Goal: Contribute content: Contribute content

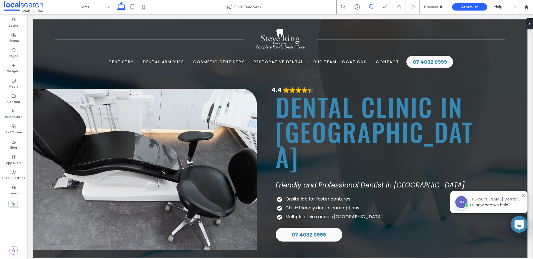
click at [366, 5] on span at bounding box center [372, 6] width 14 height 4
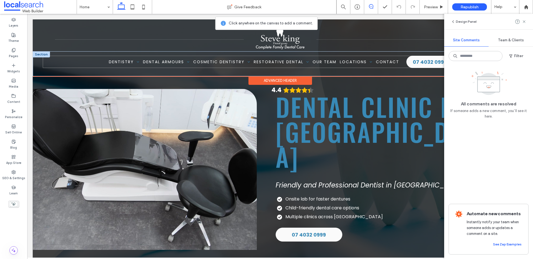
click at [86, 65] on div "Home Dentistry General Dentistry Check-ups & Cleans [MEDICAL_DATA] Removal Chil…" at bounding box center [280, 62] width 475 height 12
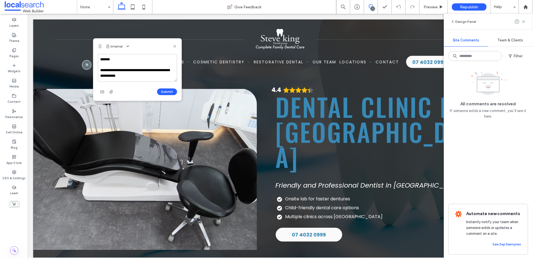
scroll to position [2, 0]
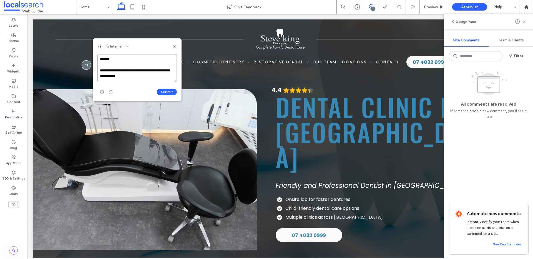
paste textarea "**********"
paste textarea "********"
paste textarea "**********"
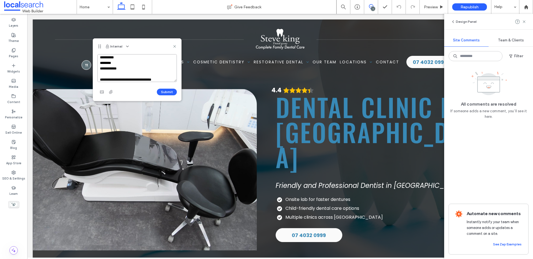
scroll to position [27, 0]
drag, startPoint x: 165, startPoint y: 79, endPoint x: 153, endPoint y: 77, distance: 12.7
click at [146, 76] on textarea "**********" at bounding box center [137, 68] width 79 height 28
click at [114, 59] on textarea "**********" at bounding box center [137, 68] width 79 height 28
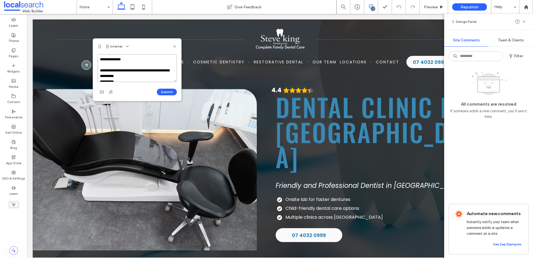
click at [102, 67] on textarea "**********" at bounding box center [137, 68] width 79 height 28
type textarea "**********"
click at [166, 93] on button "Submit" at bounding box center [167, 92] width 20 height 7
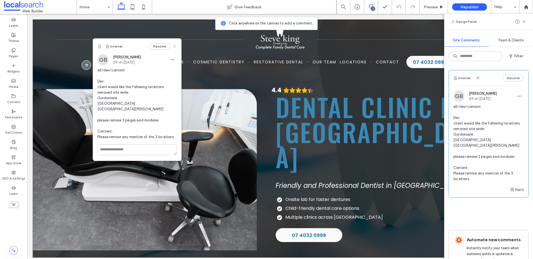
drag, startPoint x: 174, startPoint y: 46, endPoint x: 148, endPoint y: 33, distance: 29.8
click at [174, 46] on use at bounding box center [174, 46] width 3 height 3
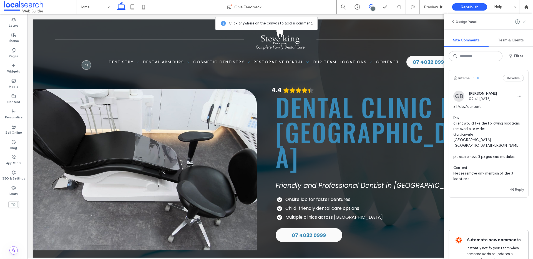
click at [525, 22] on icon at bounding box center [524, 21] width 4 height 4
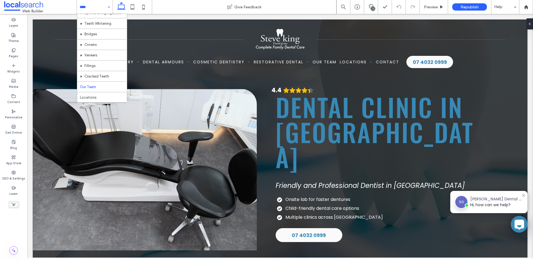
scroll to position [96, 0]
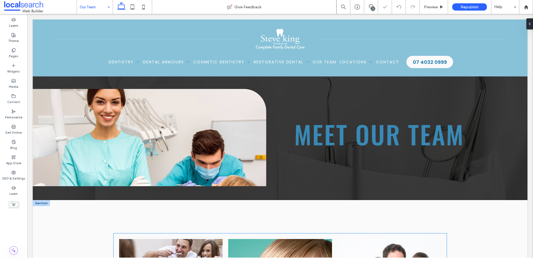
scroll to position [117, 0]
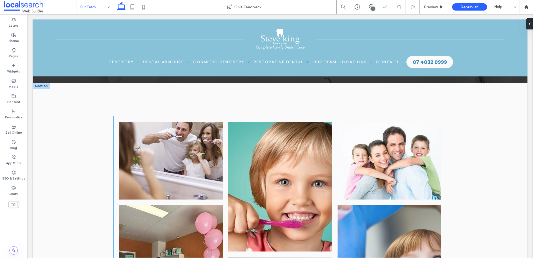
click at [167, 160] on link at bounding box center [171, 161] width 104 height 78
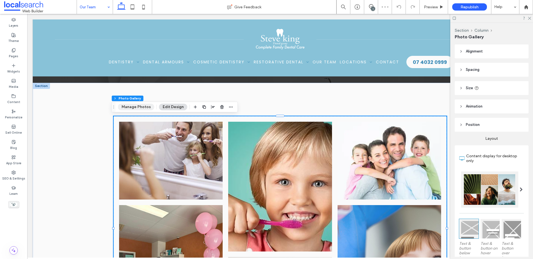
click at [145, 109] on button "Manage Photos" at bounding box center [136, 107] width 36 height 7
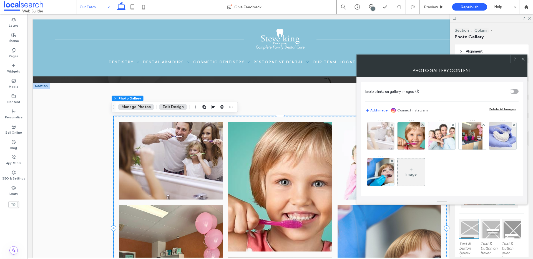
click at [383, 135] on img at bounding box center [381, 135] width 41 height 27
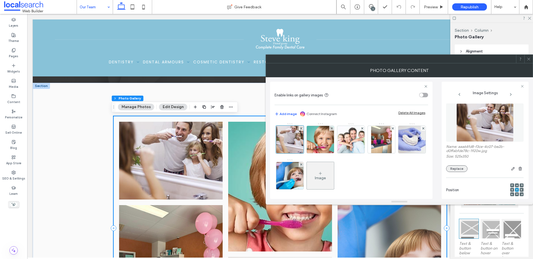
click at [460, 167] on button "Replace" at bounding box center [456, 168] width 21 height 7
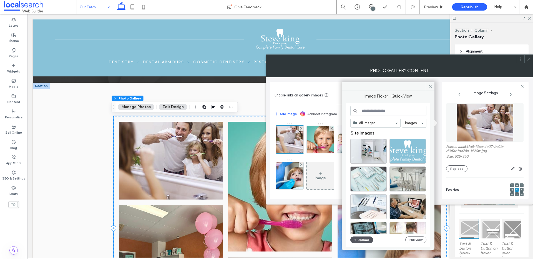
click at [365, 238] on button "Upload" at bounding box center [362, 239] width 23 height 7
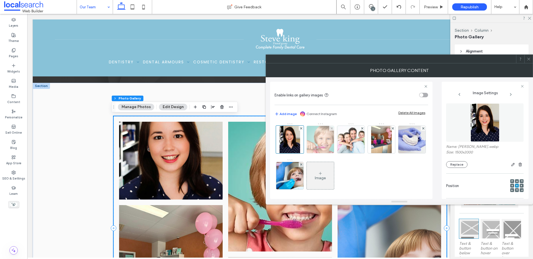
click at [328, 141] on img at bounding box center [320, 139] width 39 height 27
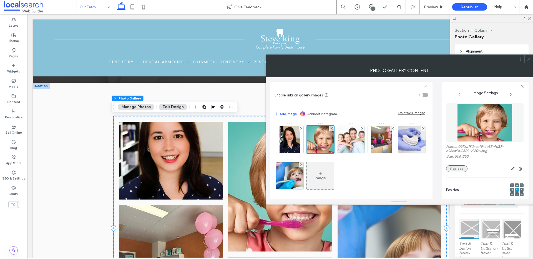
click at [455, 170] on button "Replace" at bounding box center [456, 168] width 21 height 7
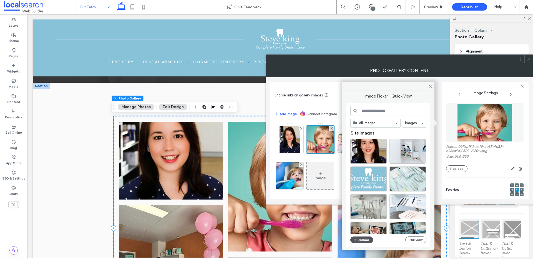
click at [362, 241] on button "Upload" at bounding box center [362, 239] width 23 height 7
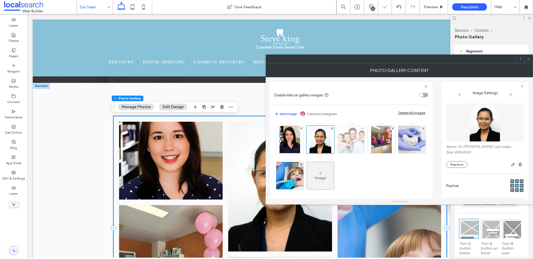
click at [352, 144] on img at bounding box center [351, 139] width 41 height 27
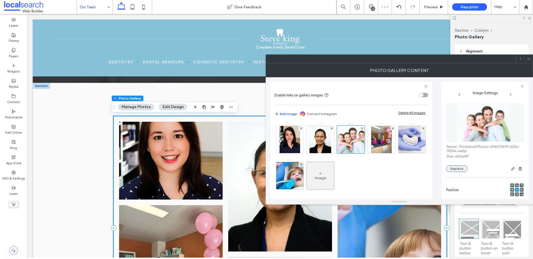
click at [463, 170] on button "Replace" at bounding box center [456, 168] width 21 height 7
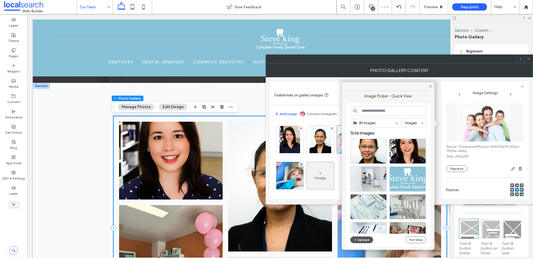
click at [368, 240] on button "Upload" at bounding box center [362, 239] width 23 height 7
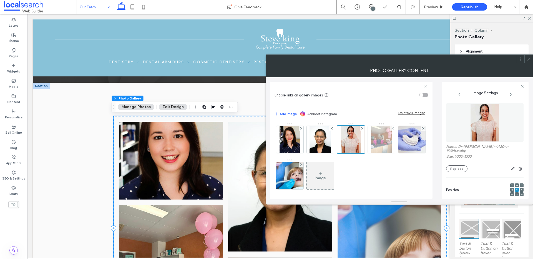
click at [380, 145] on img at bounding box center [381, 139] width 21 height 27
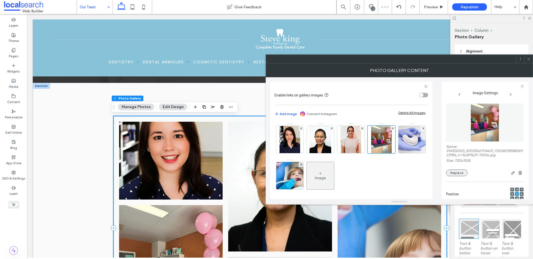
click at [460, 173] on button "Replace" at bounding box center [456, 172] width 21 height 7
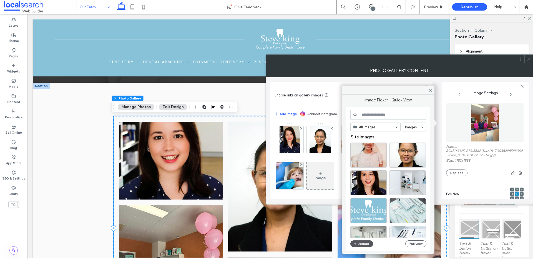
click at [368, 243] on button "Upload" at bounding box center [362, 243] width 23 height 7
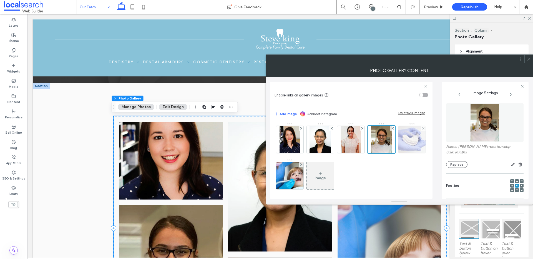
click at [392, 153] on img at bounding box center [412, 139] width 41 height 27
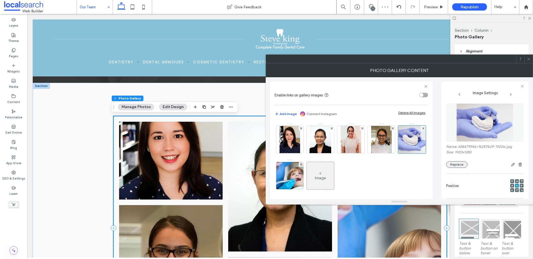
click at [460, 166] on button "Replace" at bounding box center [456, 164] width 21 height 7
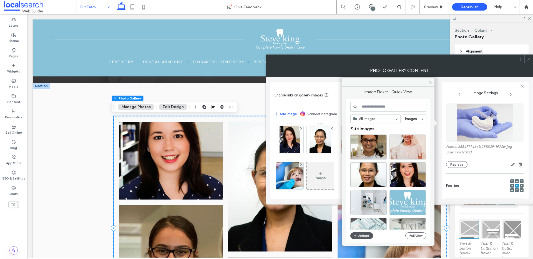
click at [360, 236] on button "Upload" at bounding box center [362, 235] width 23 height 7
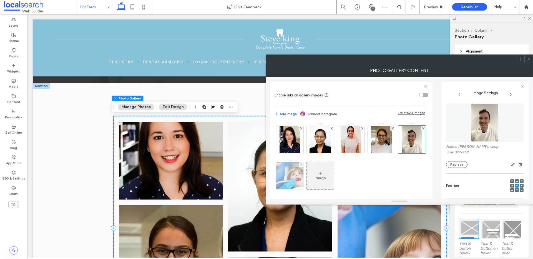
click at [311, 181] on img at bounding box center [290, 175] width 41 height 27
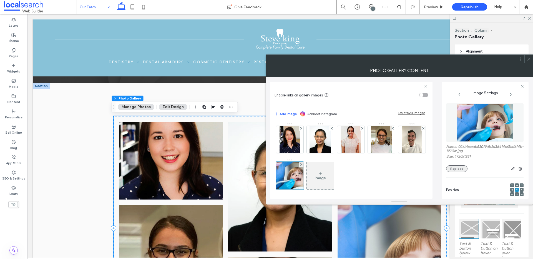
click at [452, 171] on button "Replace" at bounding box center [456, 168] width 21 height 7
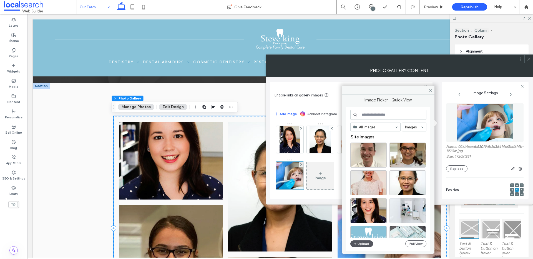
click at [362, 246] on button "Upload" at bounding box center [362, 243] width 23 height 7
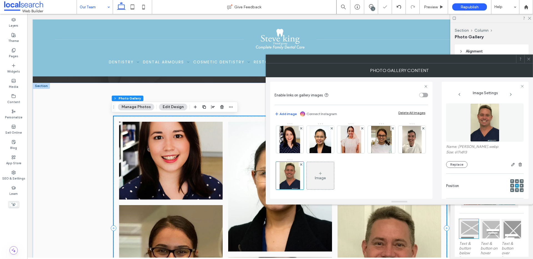
scroll to position [2, 0]
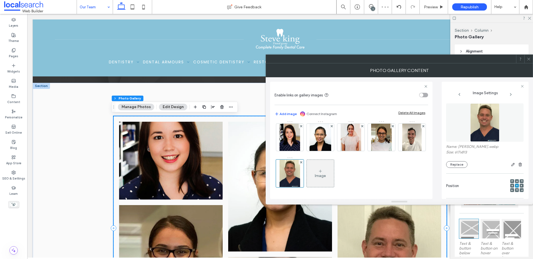
click at [334, 173] on div "Image" at bounding box center [320, 173] width 27 height 26
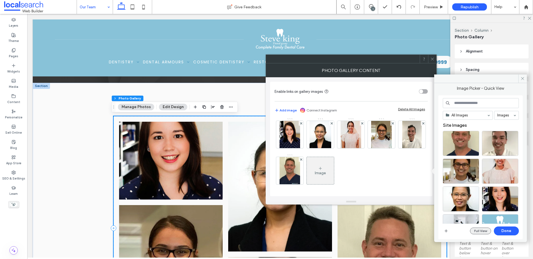
click at [483, 230] on button "Full View" at bounding box center [480, 231] width 21 height 7
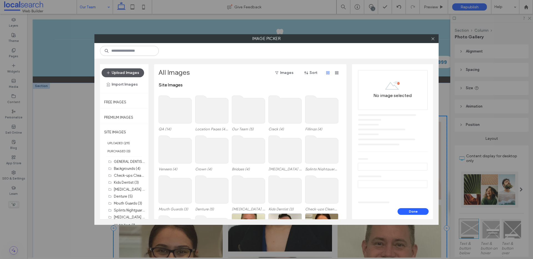
click at [138, 72] on button "Upload Images" at bounding box center [123, 72] width 43 height 9
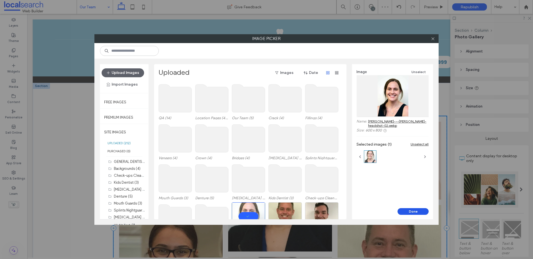
click at [413, 211] on button "Done" at bounding box center [413, 211] width 31 height 7
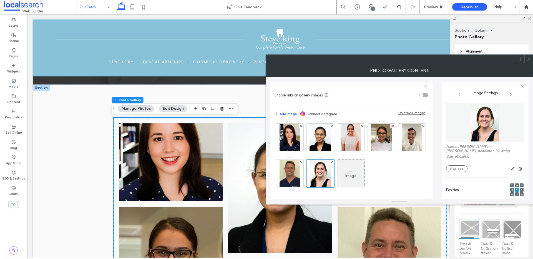
scroll to position [114, 0]
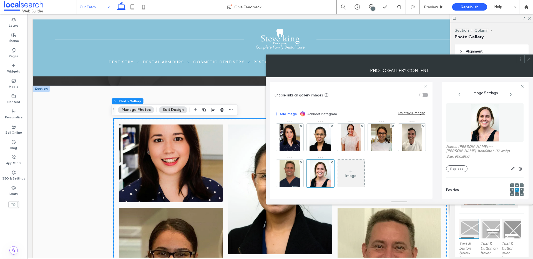
click at [365, 178] on div "Image" at bounding box center [351, 173] width 27 height 26
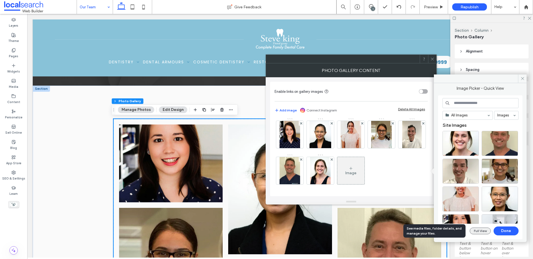
click at [482, 231] on button "Full View" at bounding box center [480, 231] width 21 height 7
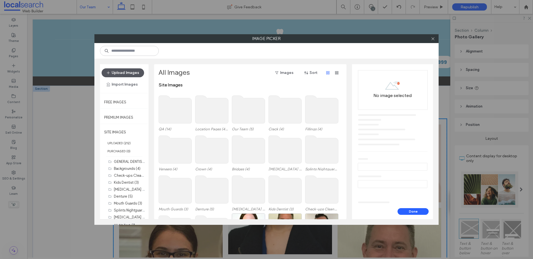
click at [135, 71] on button "Upload Images" at bounding box center [123, 72] width 43 height 9
click at [126, 142] on b "212" at bounding box center [127, 143] width 5 height 4
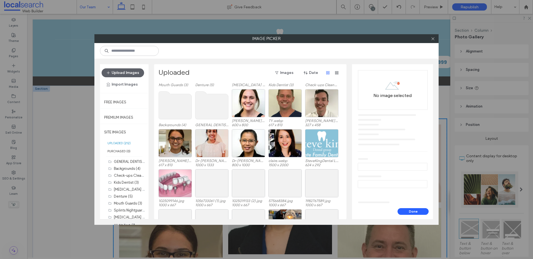
scroll to position [223, 0]
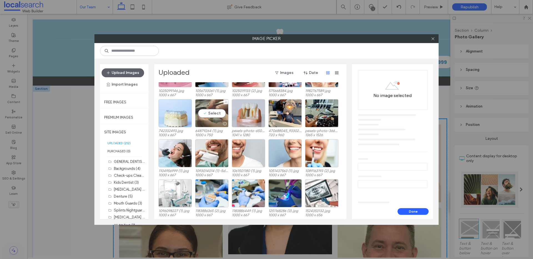
click at [217, 115] on div "Select" at bounding box center [211, 113] width 33 height 28
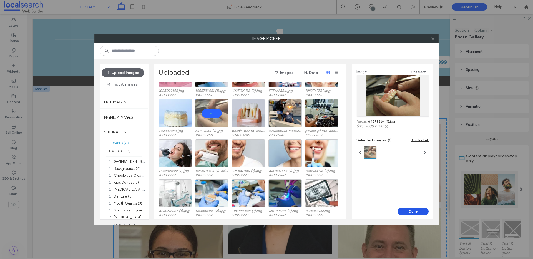
click at [420, 212] on button "Done" at bounding box center [413, 211] width 31 height 7
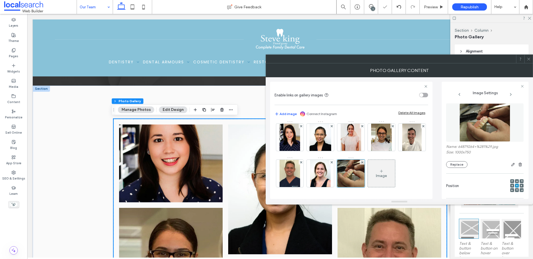
click at [531, 60] on icon at bounding box center [529, 59] width 4 height 4
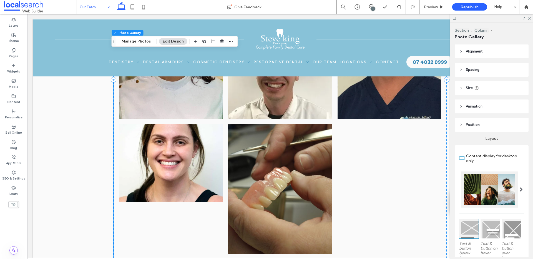
scroll to position [332, 0]
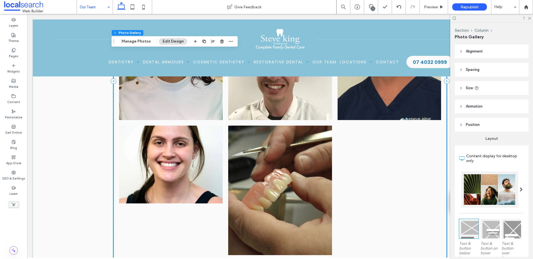
click at [305, 187] on link at bounding box center [280, 191] width 104 height 130
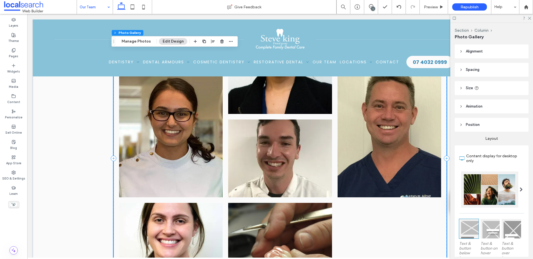
scroll to position [317, 0]
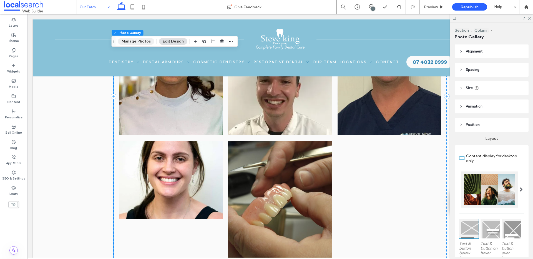
click at [142, 41] on button "Manage Photos" at bounding box center [136, 41] width 36 height 7
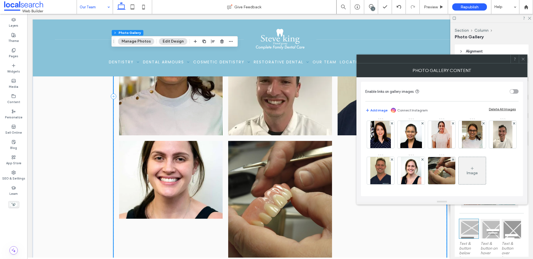
scroll to position [38, 0]
click at [467, 173] on div "Image" at bounding box center [472, 173] width 11 height 5
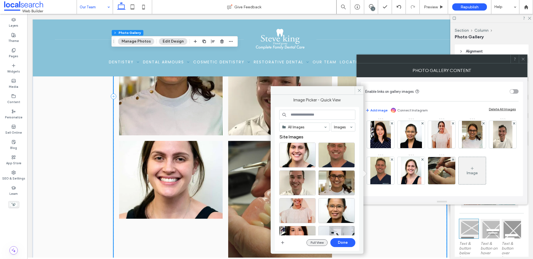
click at [312, 243] on button "Full View" at bounding box center [317, 242] width 21 height 7
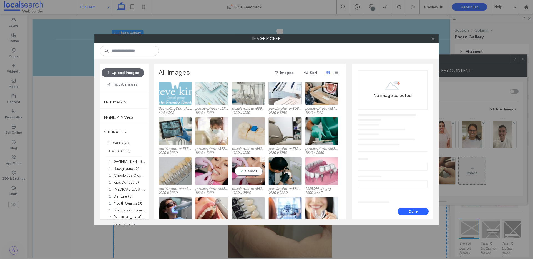
scroll to position [181, 0]
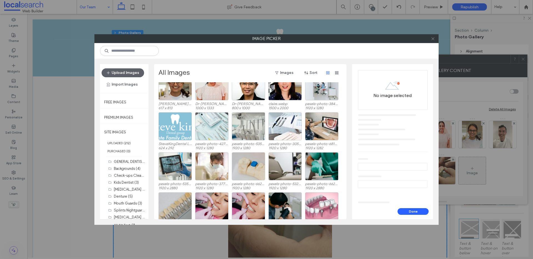
click at [432, 39] on use at bounding box center [433, 38] width 3 height 3
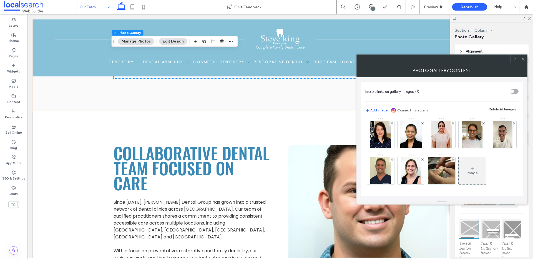
scroll to position [424, 0]
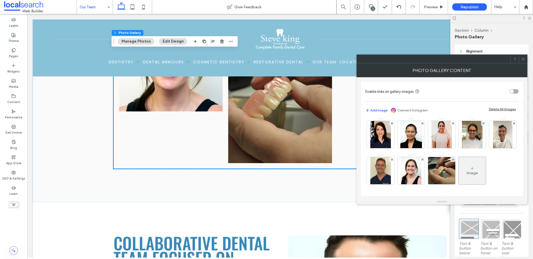
click at [459, 170] on div "Image" at bounding box center [472, 171] width 27 height 26
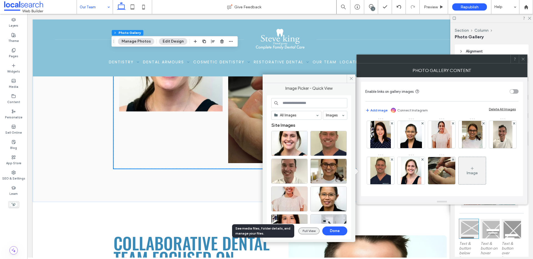
click at [315, 231] on button "Full View" at bounding box center [309, 231] width 21 height 7
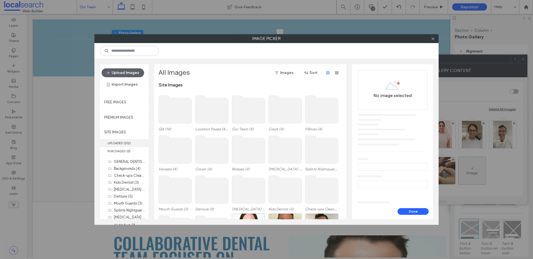
click at [132, 143] on label "UPLOADED ( 212 )" at bounding box center [124, 143] width 49 height 8
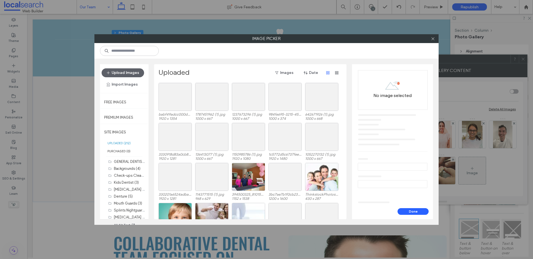
scroll to position [843, 0]
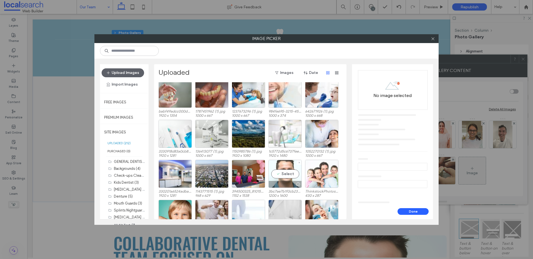
click at [289, 175] on div "Select" at bounding box center [285, 174] width 33 height 28
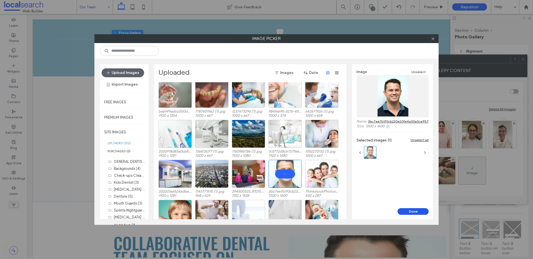
click at [417, 212] on button "Done" at bounding box center [413, 211] width 31 height 7
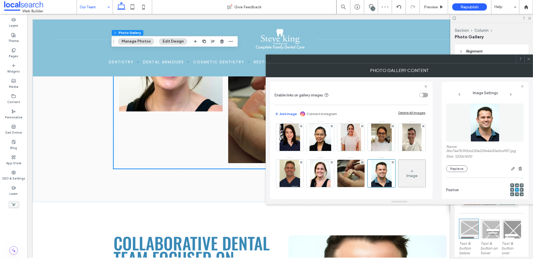
click at [530, 59] on icon at bounding box center [529, 59] width 4 height 4
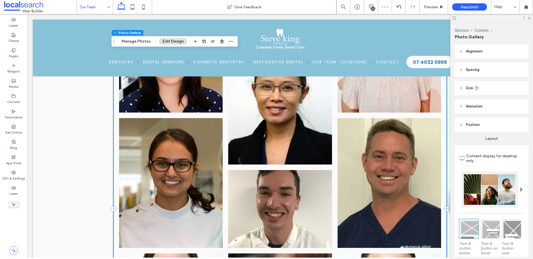
scroll to position [94, 0]
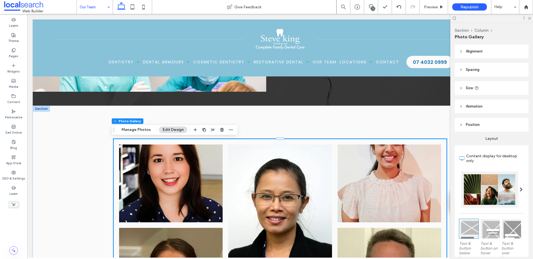
click at [386, 182] on link at bounding box center [390, 183] width 104 height 78
click at [143, 130] on button "Manage Photos" at bounding box center [136, 129] width 36 height 7
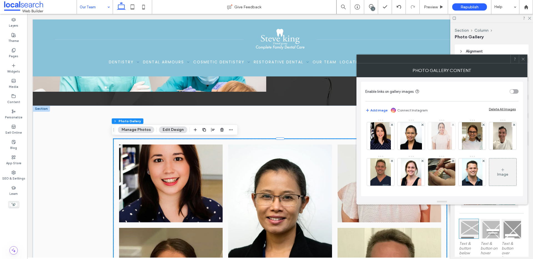
click at [445, 137] on img at bounding box center [442, 135] width 21 height 27
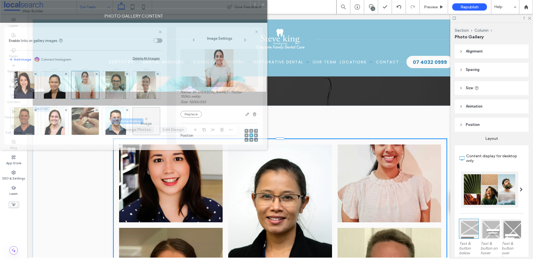
drag, startPoint x: 465, startPoint y: 63, endPoint x: 221, endPoint y: 38, distance: 245.0
click at [174, 3] on div at bounding box center [125, 4] width 250 height 8
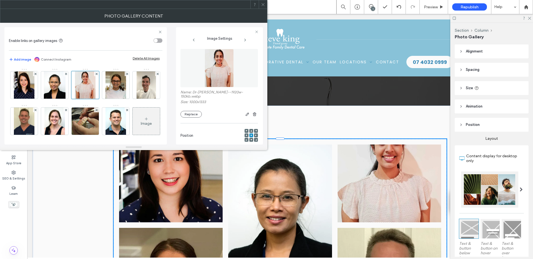
click at [251, 139] on icon at bounding box center [252, 140] width 2 height 2
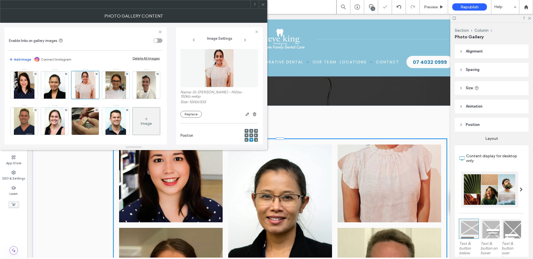
click at [251, 130] on icon at bounding box center [252, 131] width 2 height 2
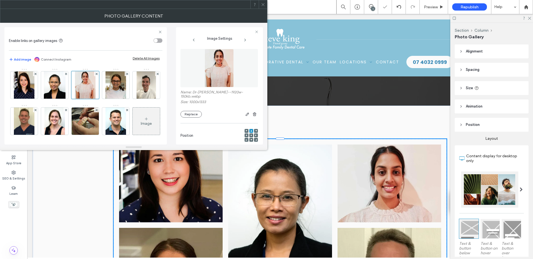
click at [262, 2] on span at bounding box center [263, 4] width 4 height 8
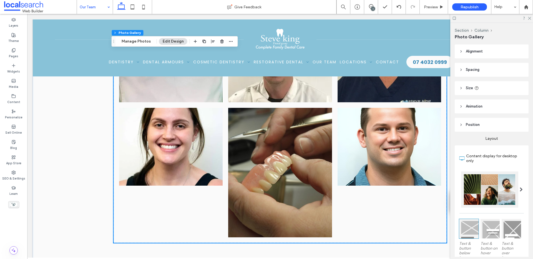
scroll to position [359, 0]
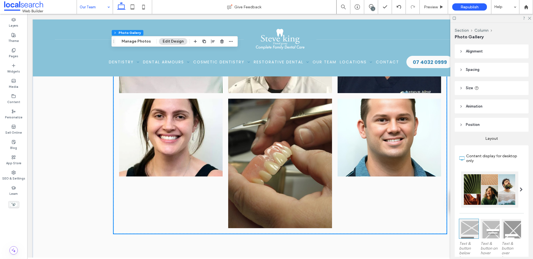
click at [531, 19] on div at bounding box center [492, 18] width 83 height 9
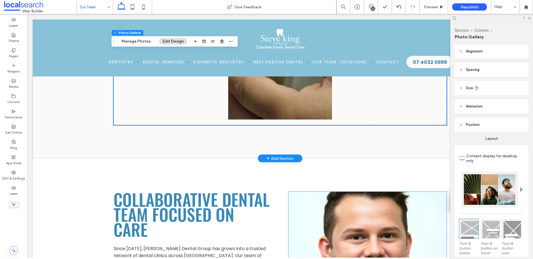
scroll to position [501, 0]
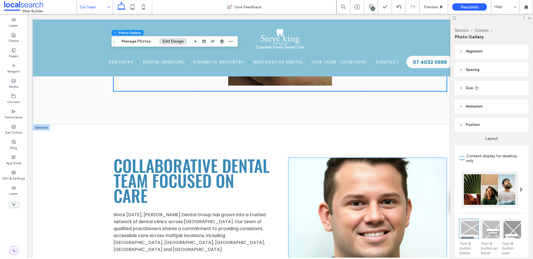
click at [370, 189] on link at bounding box center [368, 230] width 158 height 144
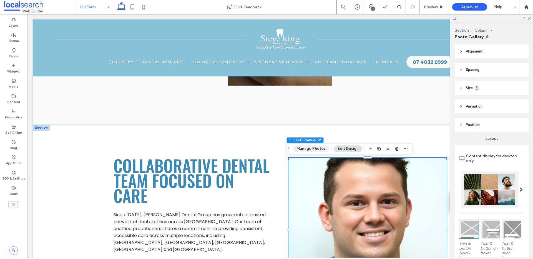
click at [321, 151] on button "Manage Photos" at bounding box center [311, 148] width 36 height 7
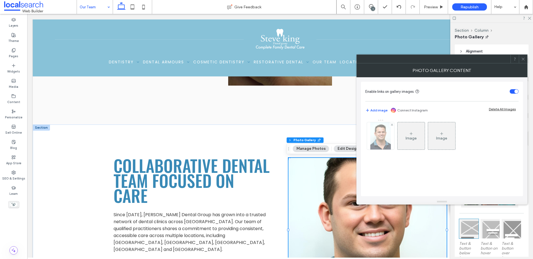
click at [392, 137] on div at bounding box center [380, 135] width 27 height 27
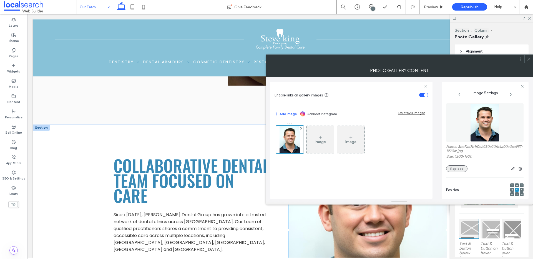
click at [455, 172] on button "Replace" at bounding box center [456, 168] width 21 height 7
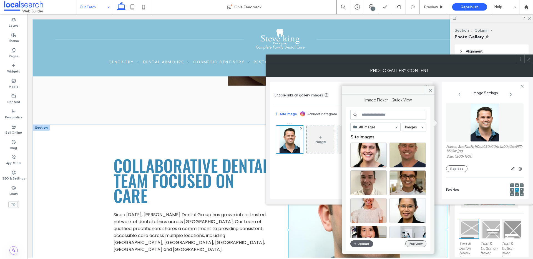
click at [415, 244] on button "Full View" at bounding box center [416, 243] width 21 height 7
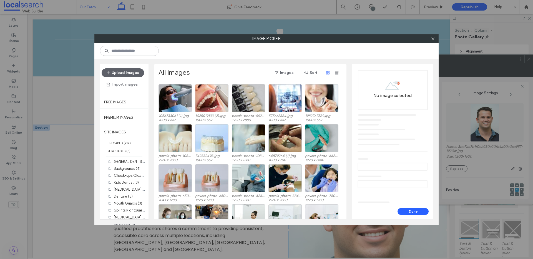
scroll to position [330, 0]
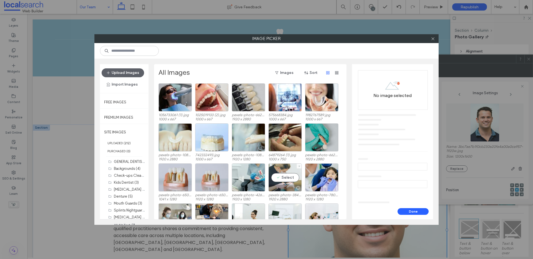
click at [294, 179] on div "Select" at bounding box center [285, 177] width 33 height 28
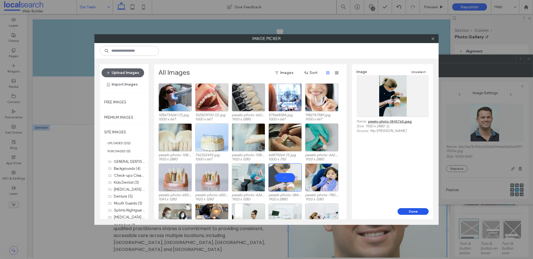
click at [421, 213] on button "Done" at bounding box center [413, 211] width 31 height 7
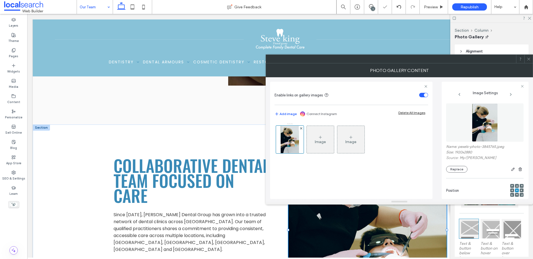
click at [529, 59] on icon at bounding box center [529, 59] width 4 height 4
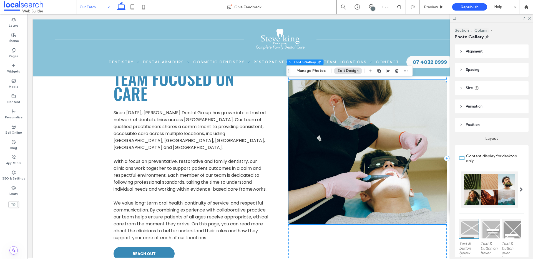
scroll to position [604, 0]
click at [318, 73] on button "Manage Photos" at bounding box center [311, 71] width 36 height 7
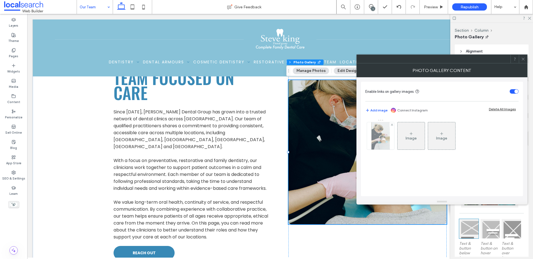
click at [386, 144] on img at bounding box center [381, 135] width 18 height 27
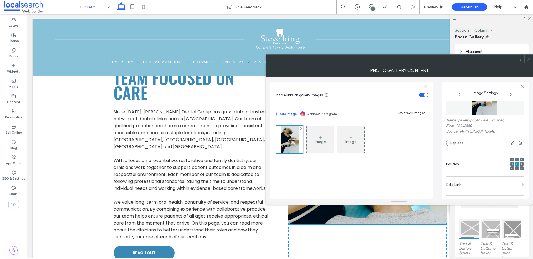
scroll to position [174, 0]
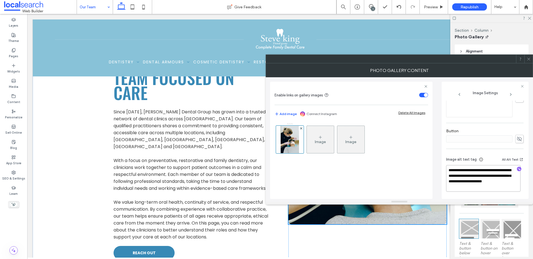
drag, startPoint x: 463, startPoint y: 181, endPoint x: 486, endPoint y: 190, distance: 24.2
click at [486, 190] on textarea "**********" at bounding box center [483, 178] width 74 height 27
click at [518, 169] on icon "button" at bounding box center [520, 169] width 4 height 4
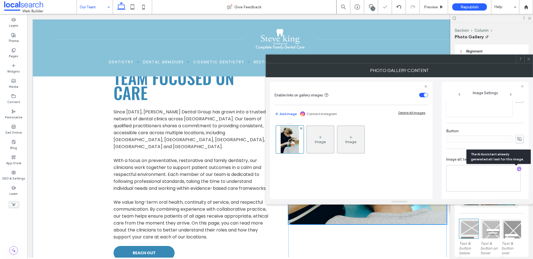
scroll to position [174, 0]
click at [495, 185] on textarea "**********" at bounding box center [483, 179] width 74 height 26
paste textarea "**********"
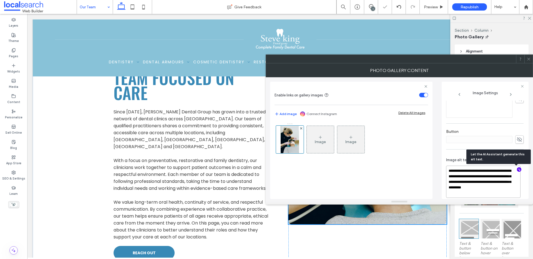
scroll to position [1, 0]
type textarea "**********"
click at [529, 59] on use at bounding box center [529, 59] width 3 height 3
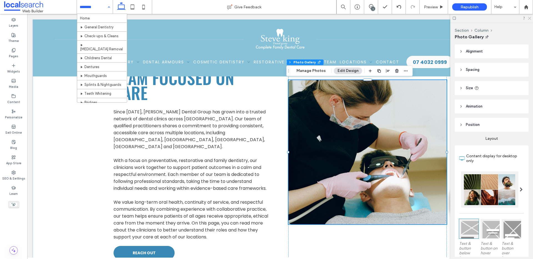
click at [529, 18] on icon at bounding box center [530, 18] width 4 height 4
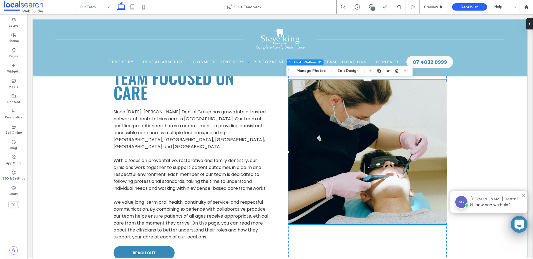
click at [373, 8] on div "1" at bounding box center [373, 9] width 4 height 4
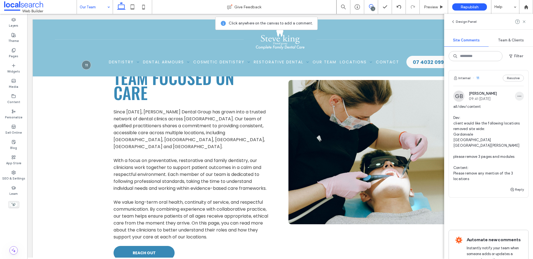
click at [518, 95] on icon "button" at bounding box center [520, 96] width 4 height 4
click at [499, 108] on div "Edit" at bounding box center [494, 110] width 49 height 11
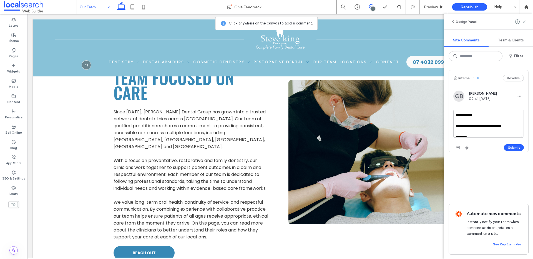
scroll to position [36, 0]
click at [481, 118] on textarea "**********" at bounding box center [489, 124] width 71 height 28
paste textarea "**********"
click at [484, 128] on textarea "**********" at bounding box center [489, 124] width 71 height 28
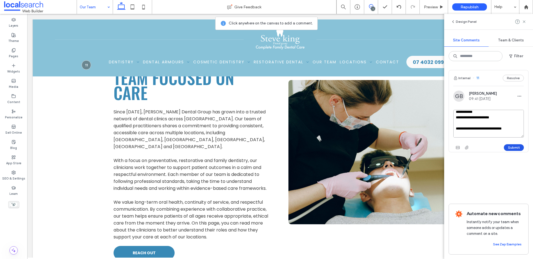
type textarea "**********"
click at [512, 147] on button "Submit" at bounding box center [514, 147] width 20 height 7
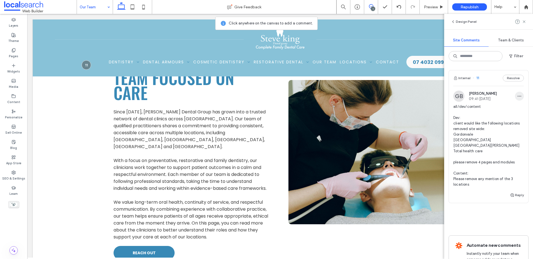
click at [518, 96] on icon "button" at bounding box center [520, 96] width 4 height 4
click at [496, 107] on div "Edit" at bounding box center [494, 110] width 49 height 11
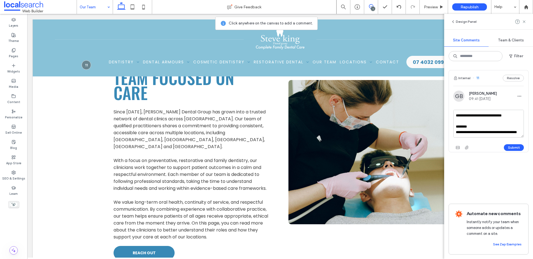
scroll to position [66, 0]
drag, startPoint x: 516, startPoint y: 127, endPoint x: 510, endPoint y: 134, distance: 8.5
click at [516, 127] on textarea "**********" at bounding box center [489, 124] width 71 height 28
type textarea "**********"
click at [517, 146] on button "Submit" at bounding box center [514, 147] width 20 height 7
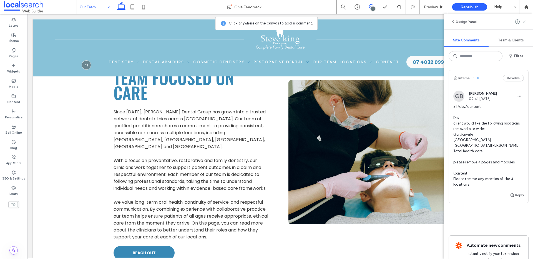
click at [523, 21] on icon at bounding box center [524, 21] width 4 height 4
